Goal: Task Accomplishment & Management: Manage account settings

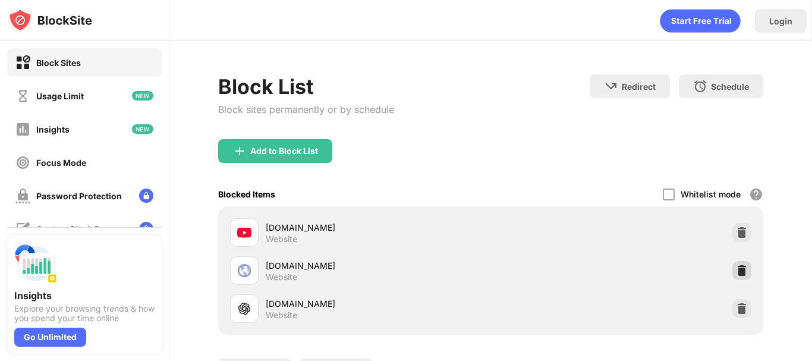
drag, startPoint x: 732, startPoint y: 269, endPoint x: 722, endPoint y: 271, distance: 10.3
click at [736, 270] on img at bounding box center [742, 271] width 12 height 12
